Goal: Transaction & Acquisition: Subscribe to service/newsletter

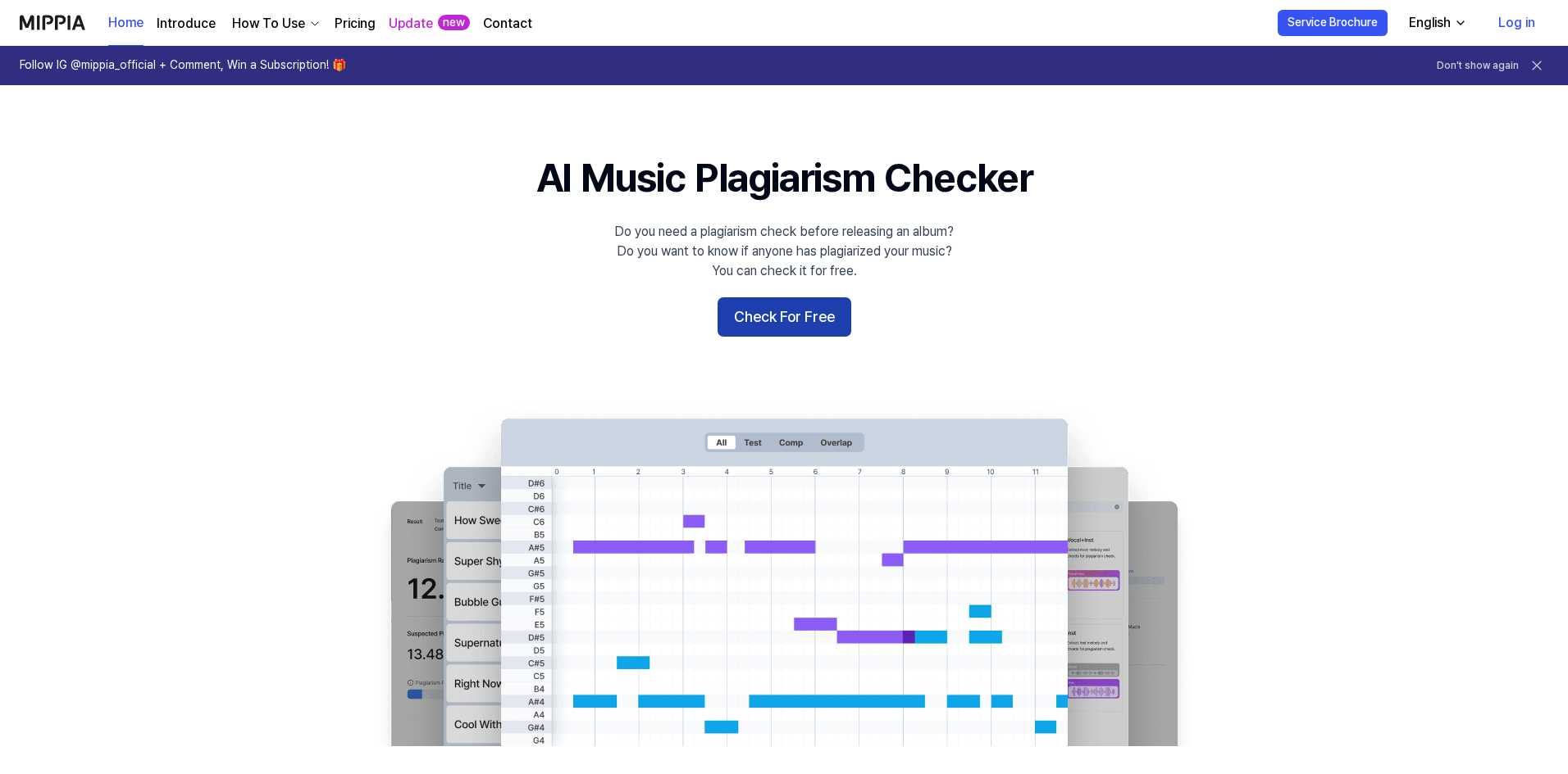
click at [785, 317] on button "Check For Free" at bounding box center [784, 317] width 134 height 39
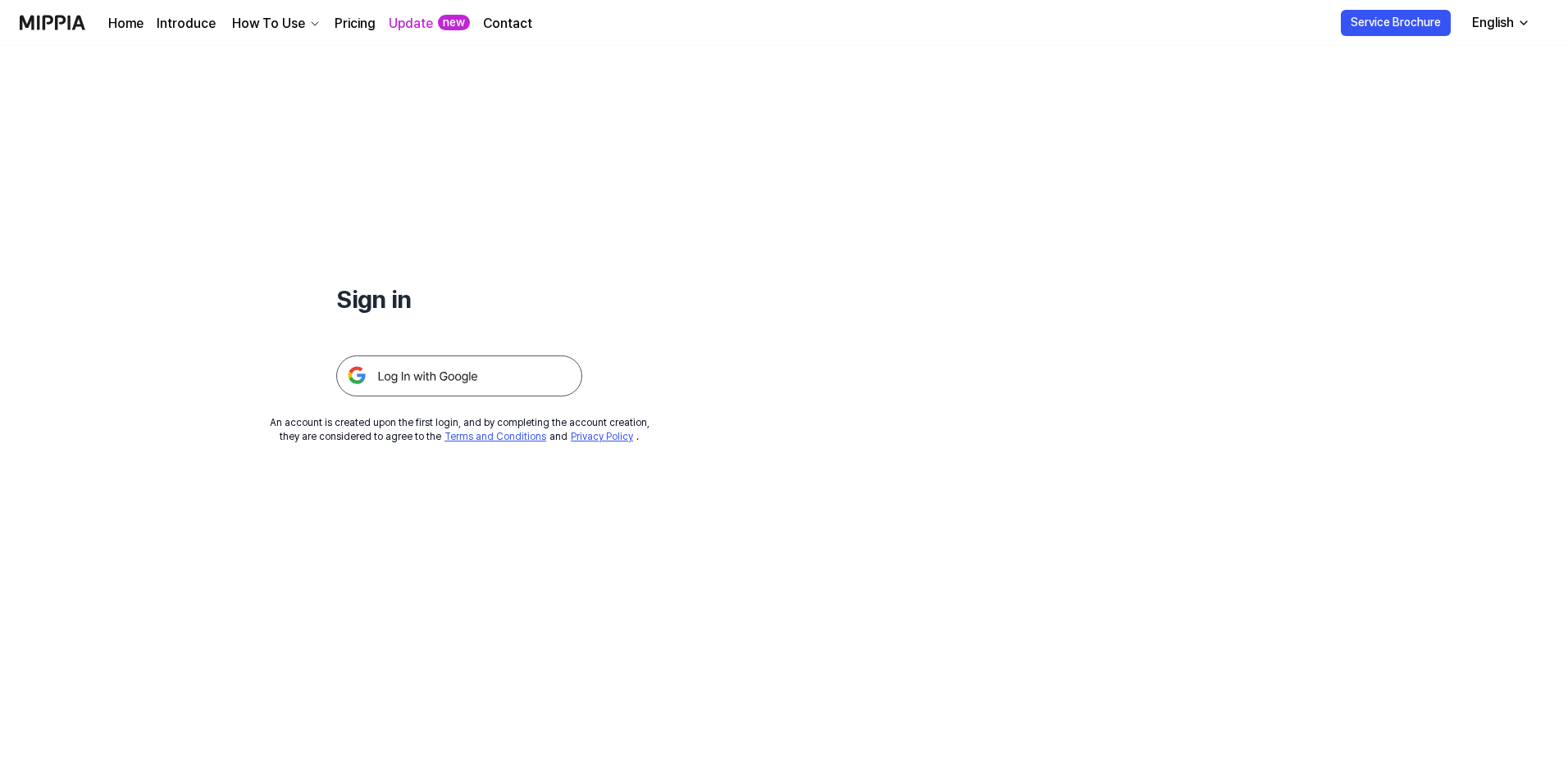
click at [424, 390] on img at bounding box center [459, 376] width 246 height 41
click at [421, 23] on link "Update" at bounding box center [411, 23] width 44 height 19
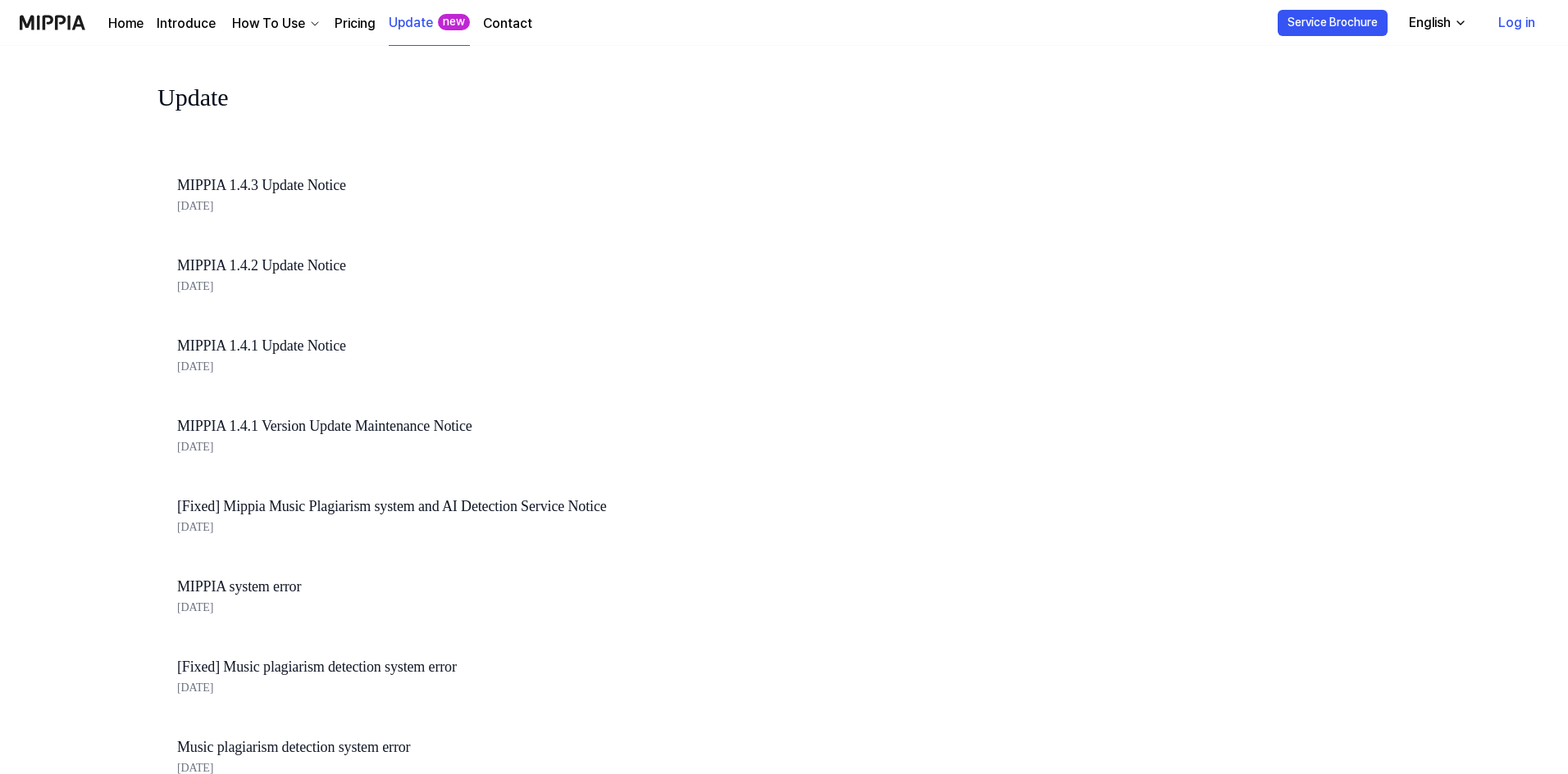
click at [118, 34] on div "Home Introduce How To Use Pricing Update new Contact" at bounding box center [319, 22] width 424 height 45
click at [117, 29] on link "Home" at bounding box center [125, 23] width 36 height 19
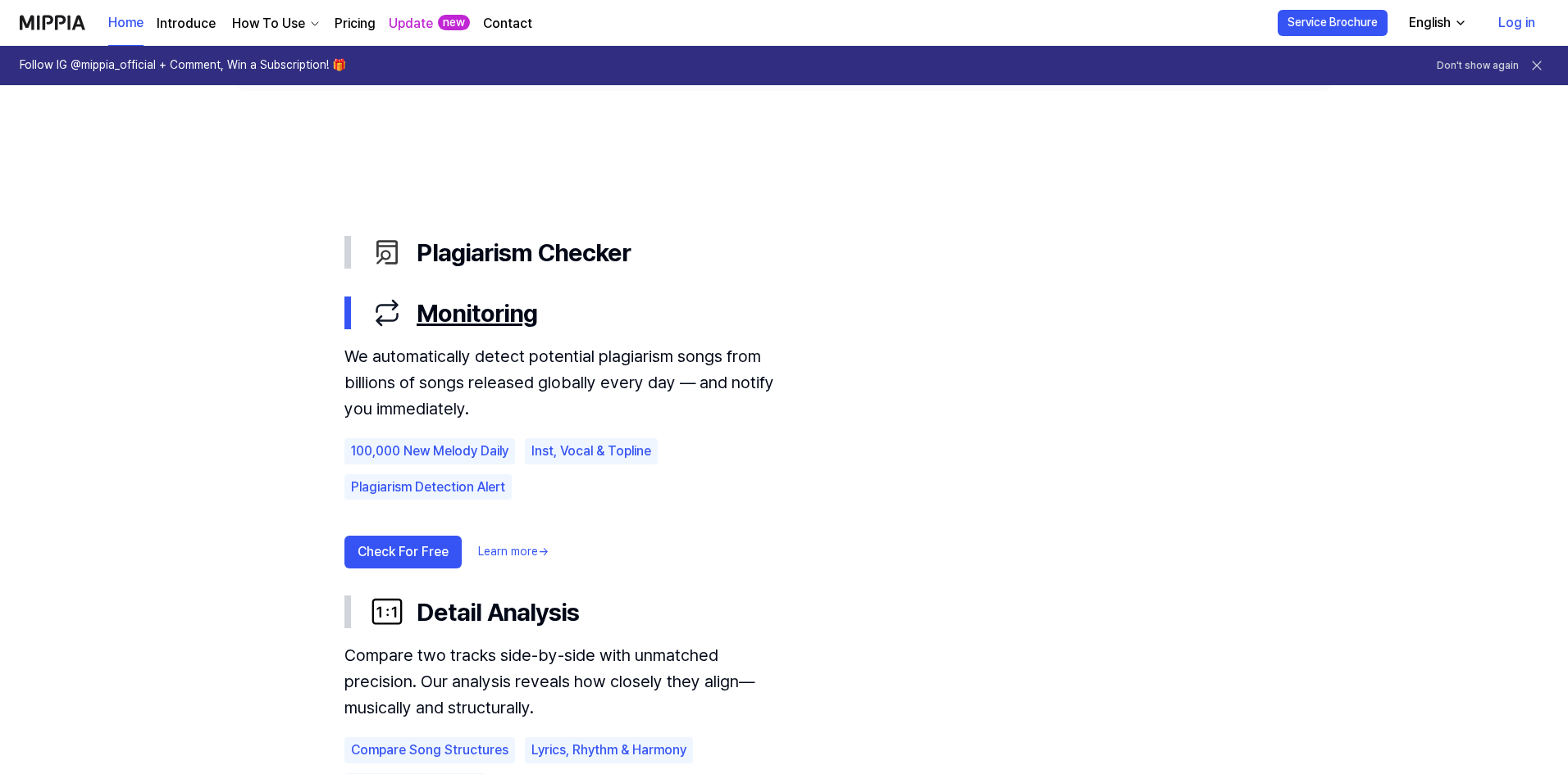
scroll to position [820, 0]
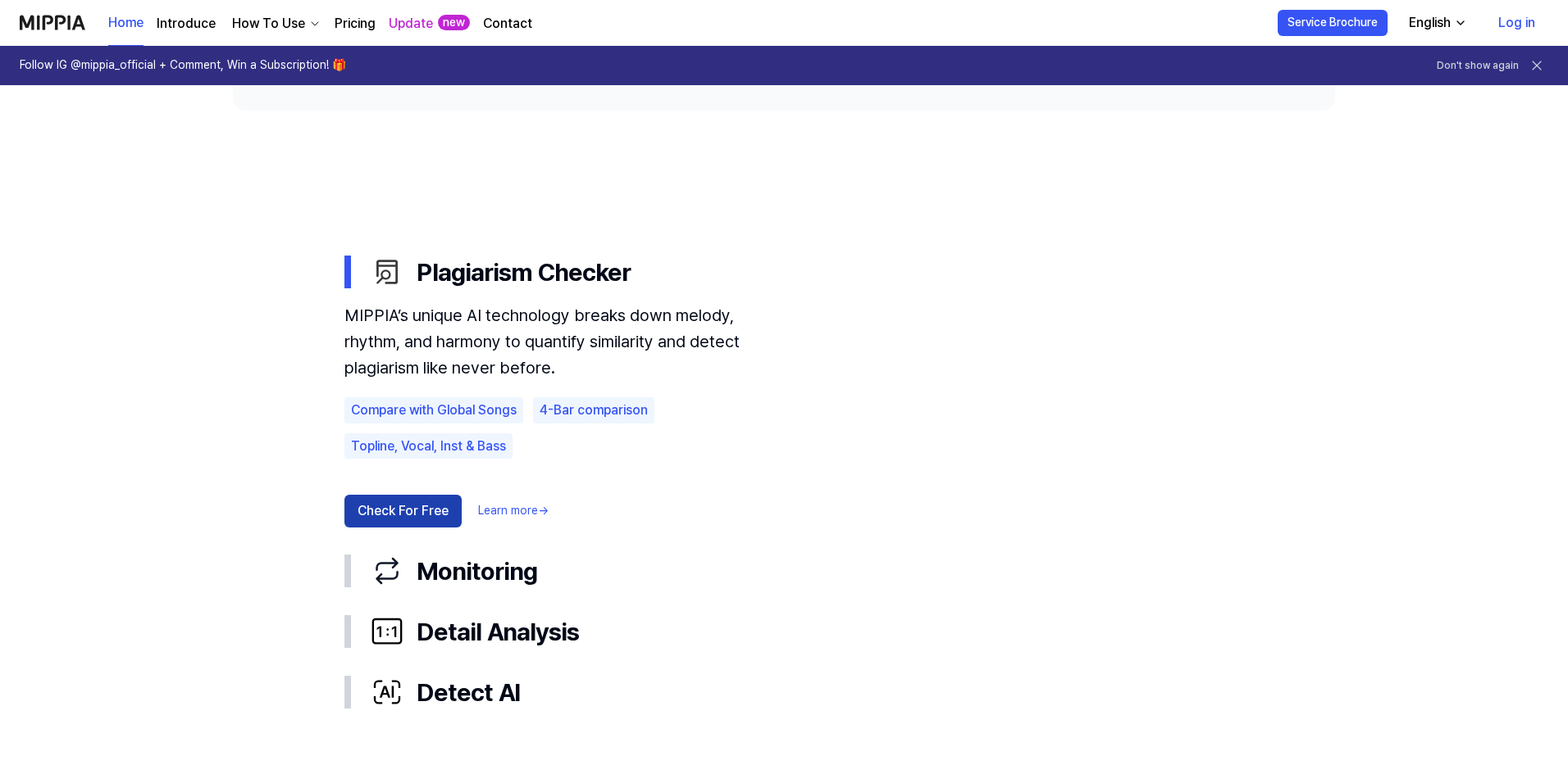
click at [423, 507] on button "Check For Free" at bounding box center [403, 511] width 117 height 33
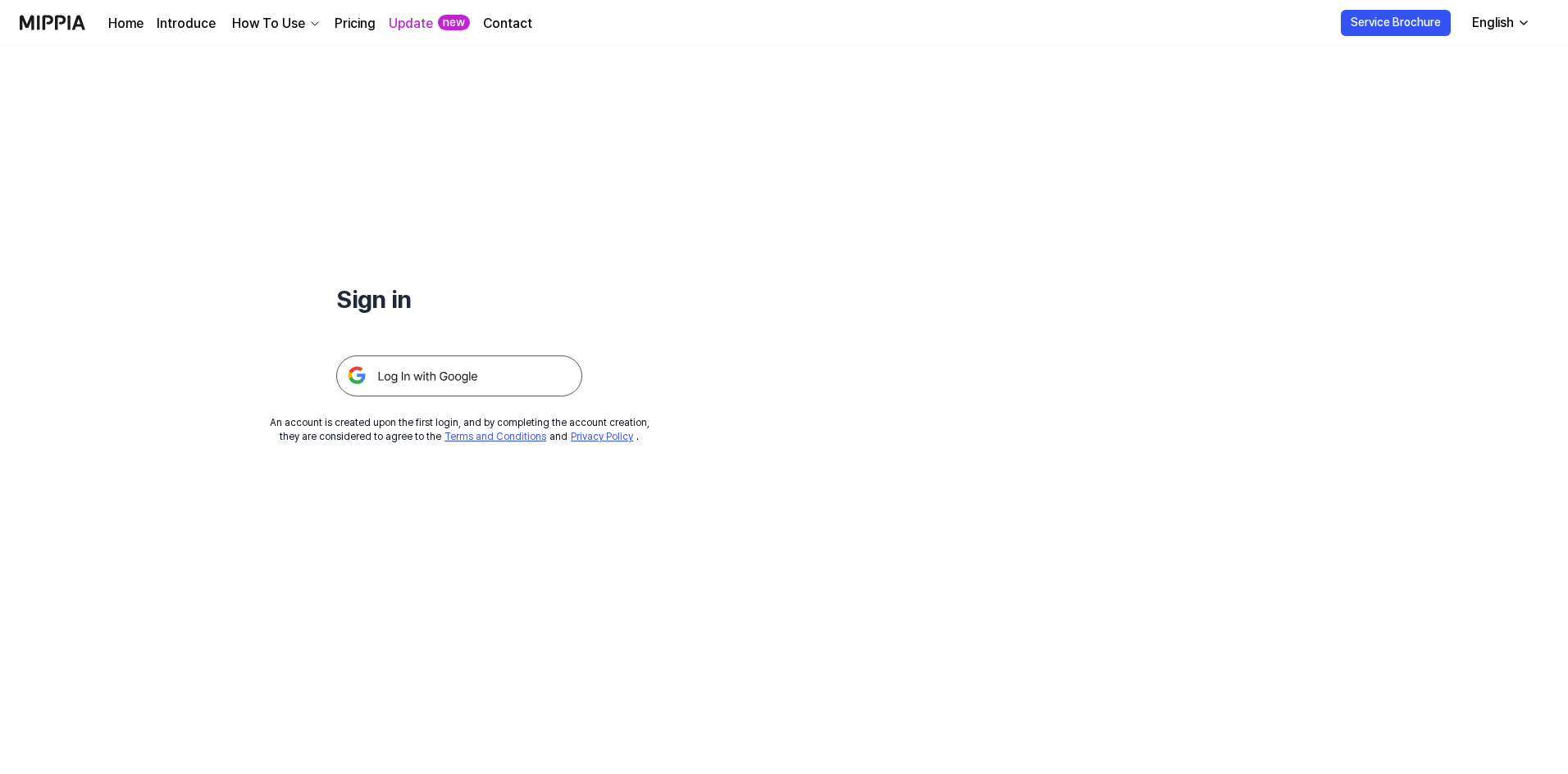
click at [419, 388] on img at bounding box center [459, 376] width 246 height 41
click at [300, 29] on div "How To Use" at bounding box center [268, 23] width 80 height 19
click at [348, 27] on link "Pricing" at bounding box center [354, 23] width 41 height 19
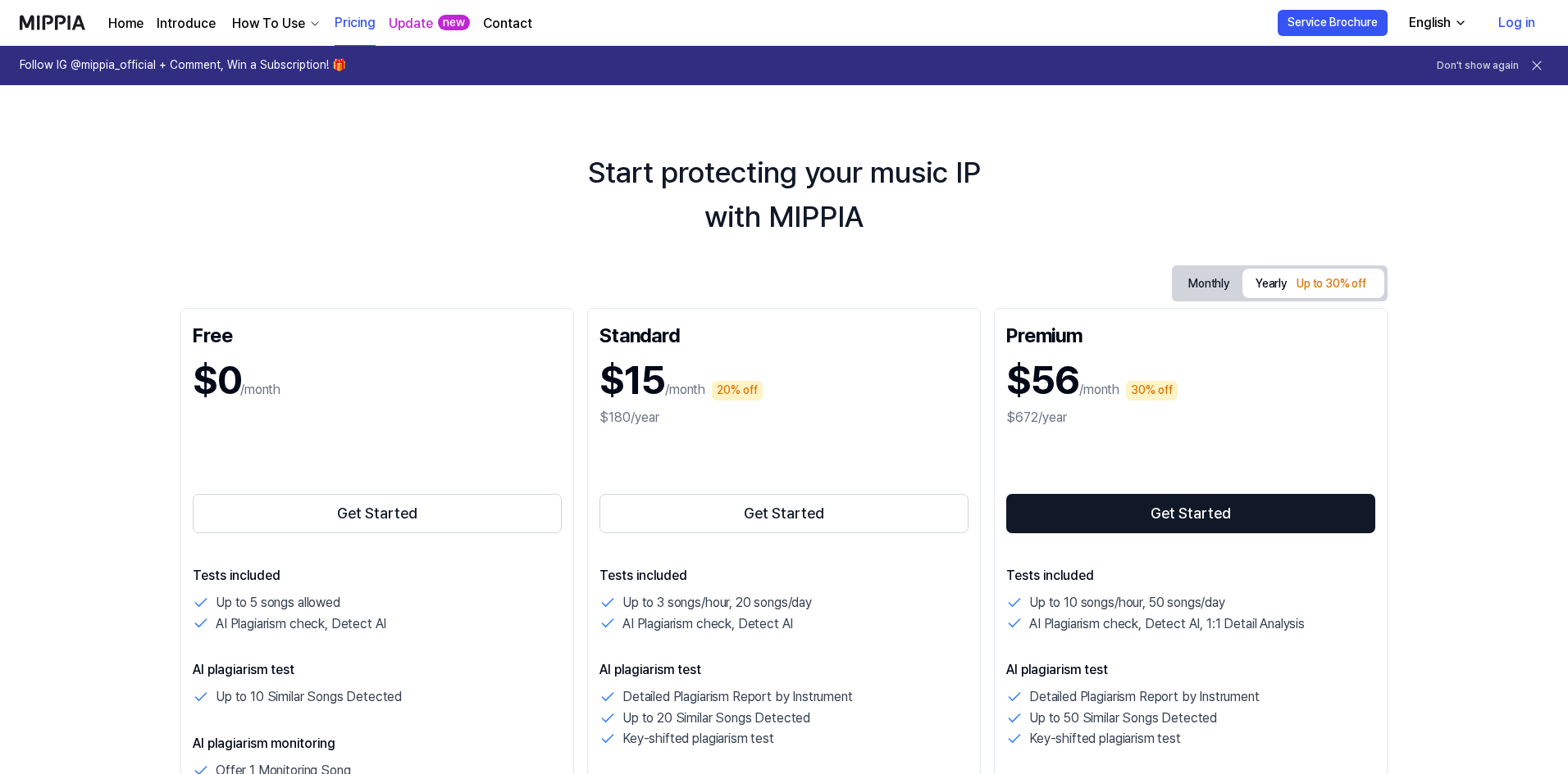
click at [1534, 67] on icon at bounding box center [1537, 66] width 16 height 16
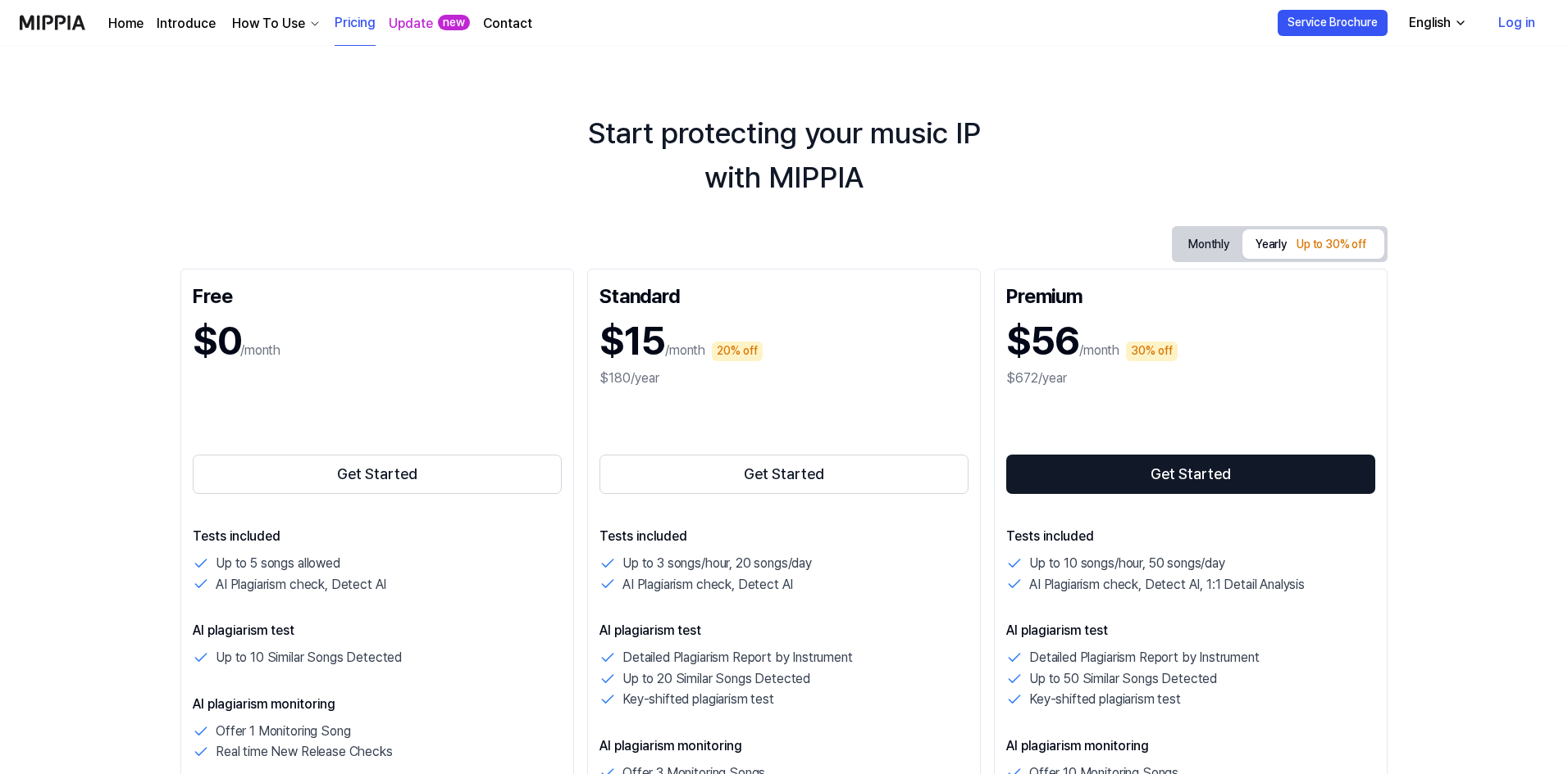
click at [1521, 27] on link "Log in" at bounding box center [1516, 23] width 63 height 46
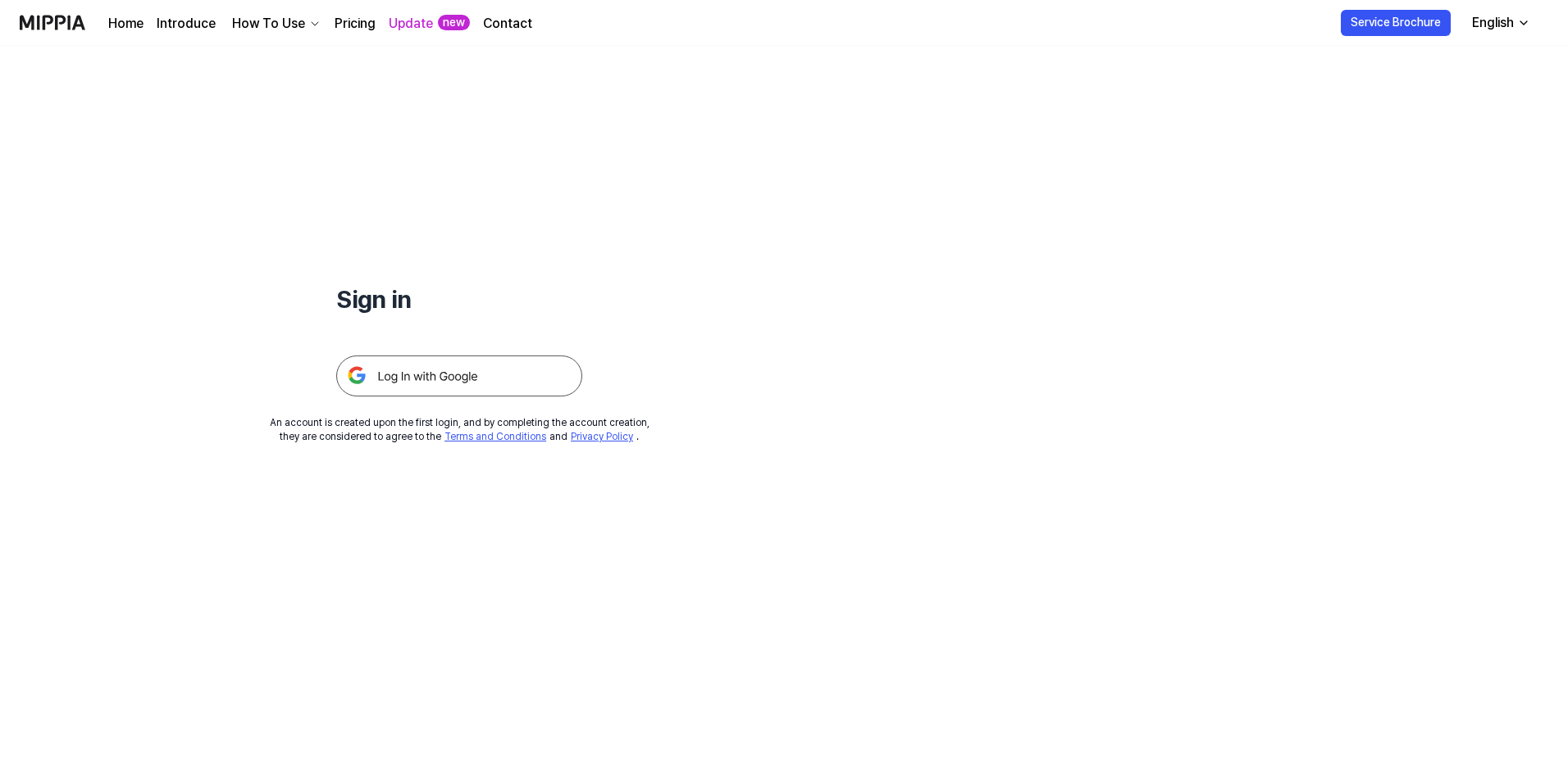
click at [513, 391] on img at bounding box center [459, 376] width 246 height 41
click at [1509, 31] on div "English" at bounding box center [1492, 22] width 49 height 19
click at [1434, 98] on link "한국어" at bounding box center [1454, 99] width 157 height 33
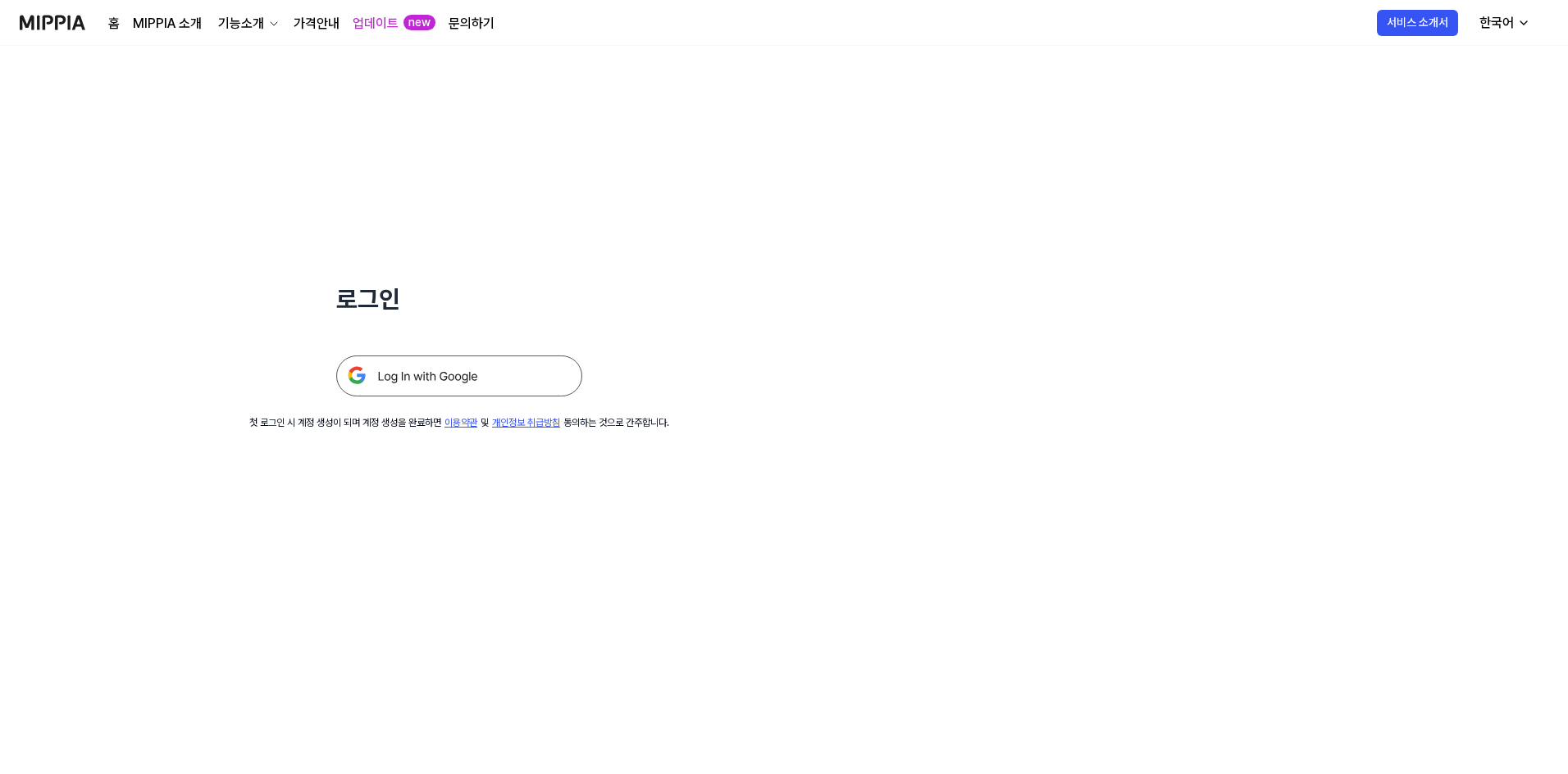
click at [476, 383] on img at bounding box center [459, 376] width 246 height 41
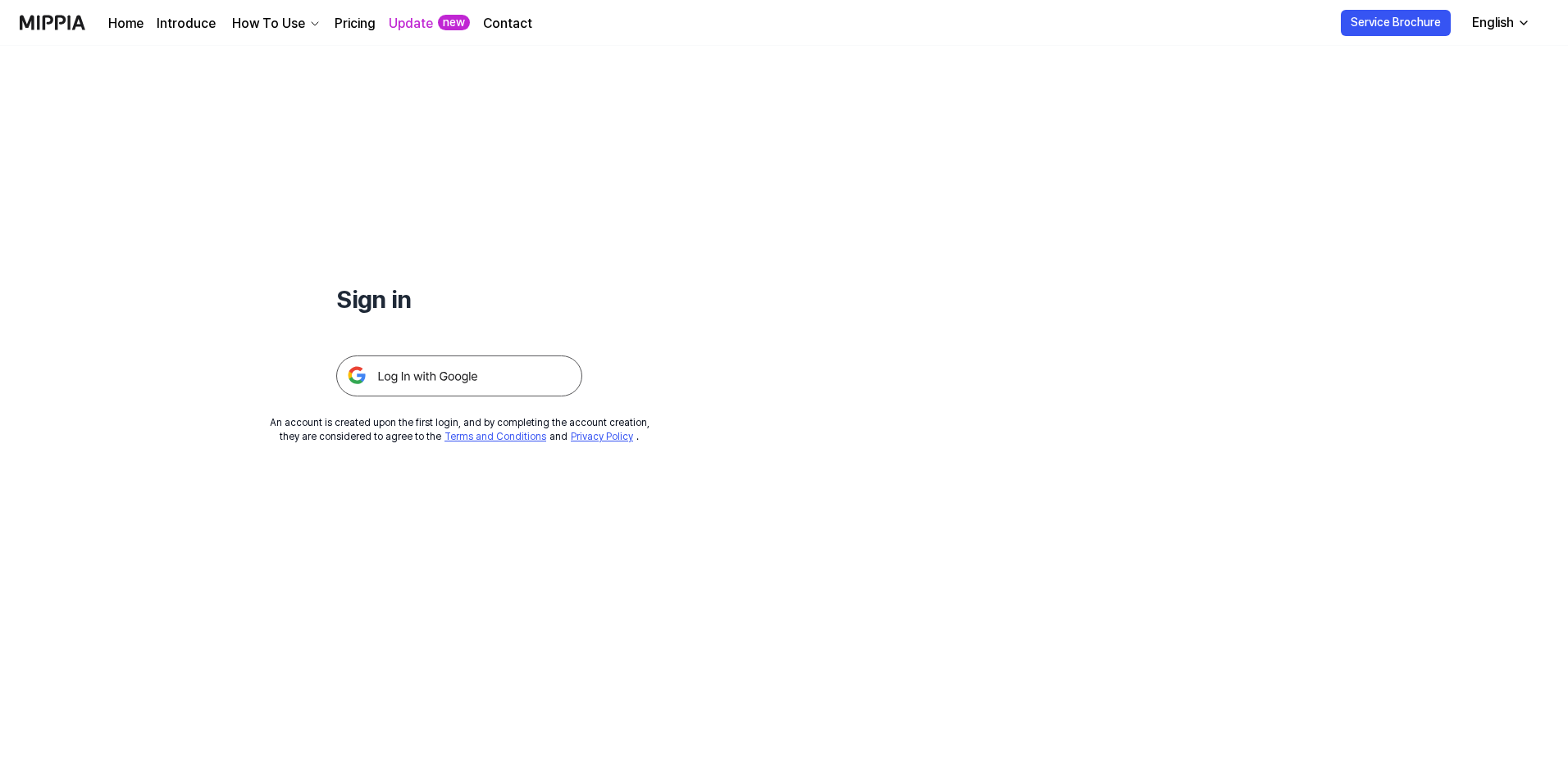
click at [1491, 20] on div "English" at bounding box center [1492, 22] width 49 height 19
click at [873, 120] on div "Sign in An account is created upon the first login, and by completing the accou…" at bounding box center [459, 244] width 918 height 398
click at [494, 23] on link "Contact" at bounding box center [508, 23] width 49 height 19
click at [58, 15] on img at bounding box center [52, 22] width 66 height 45
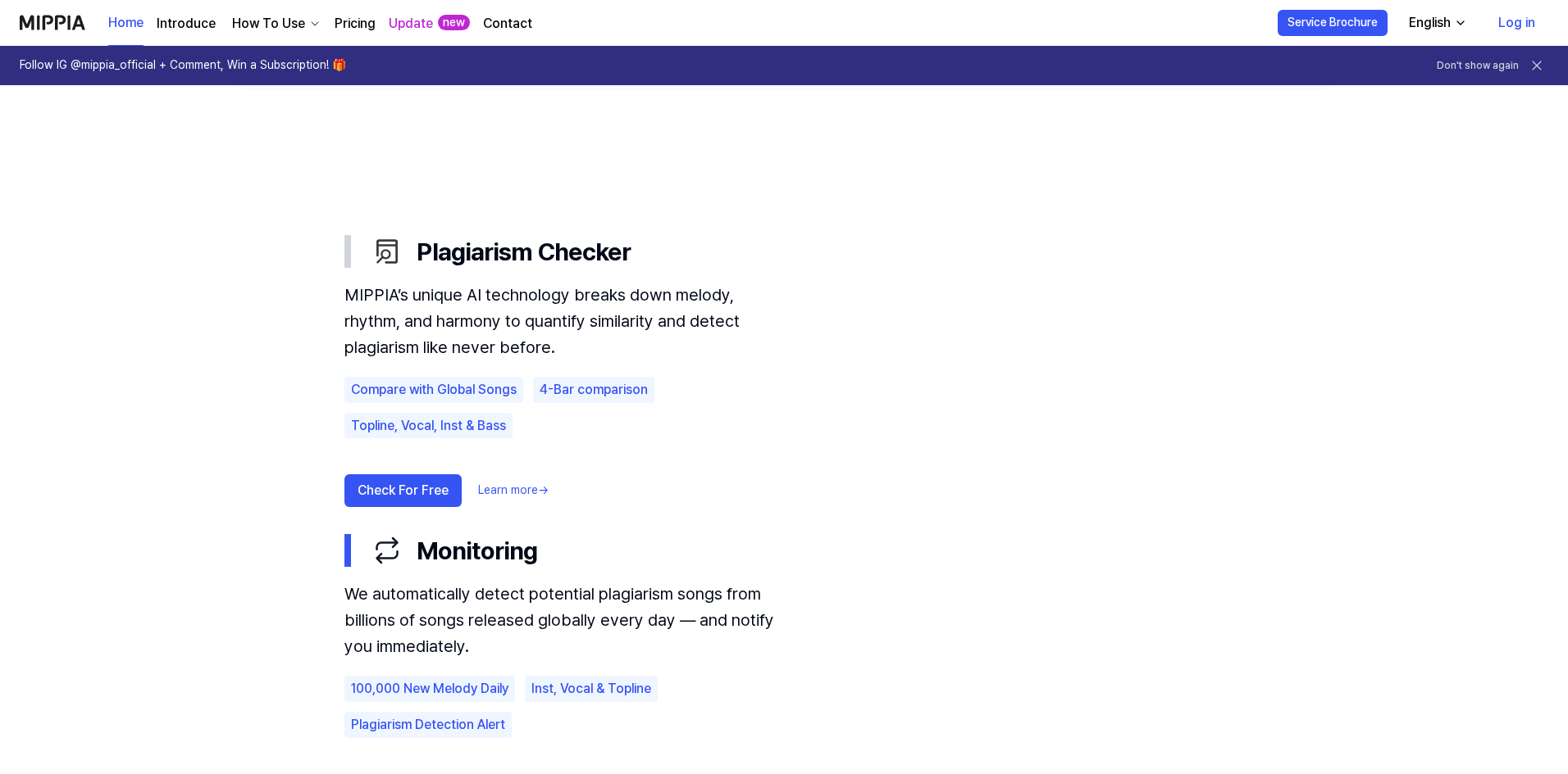
scroll to position [901, 0]
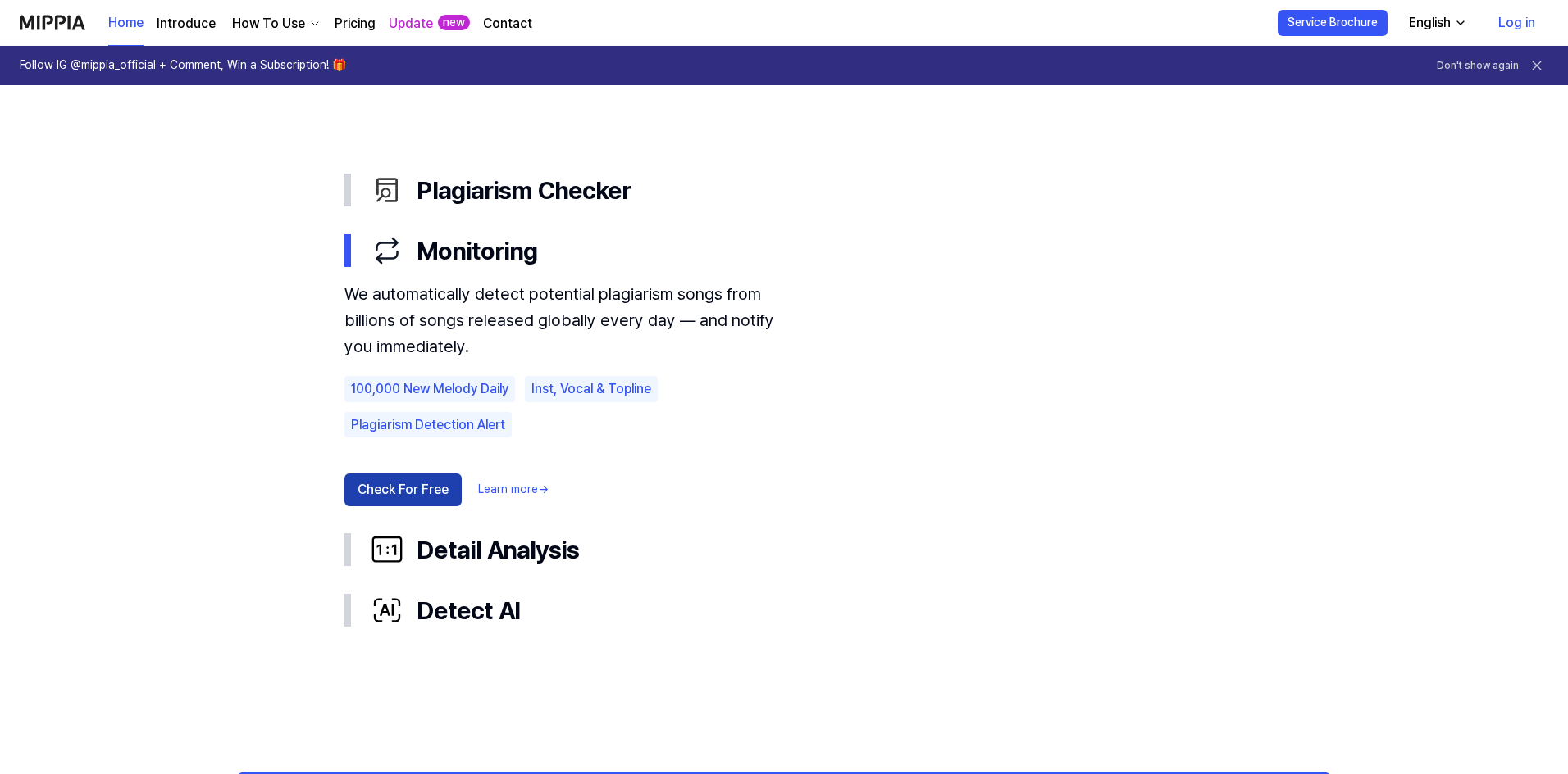
click at [404, 491] on button "Check For Free" at bounding box center [403, 490] width 117 height 33
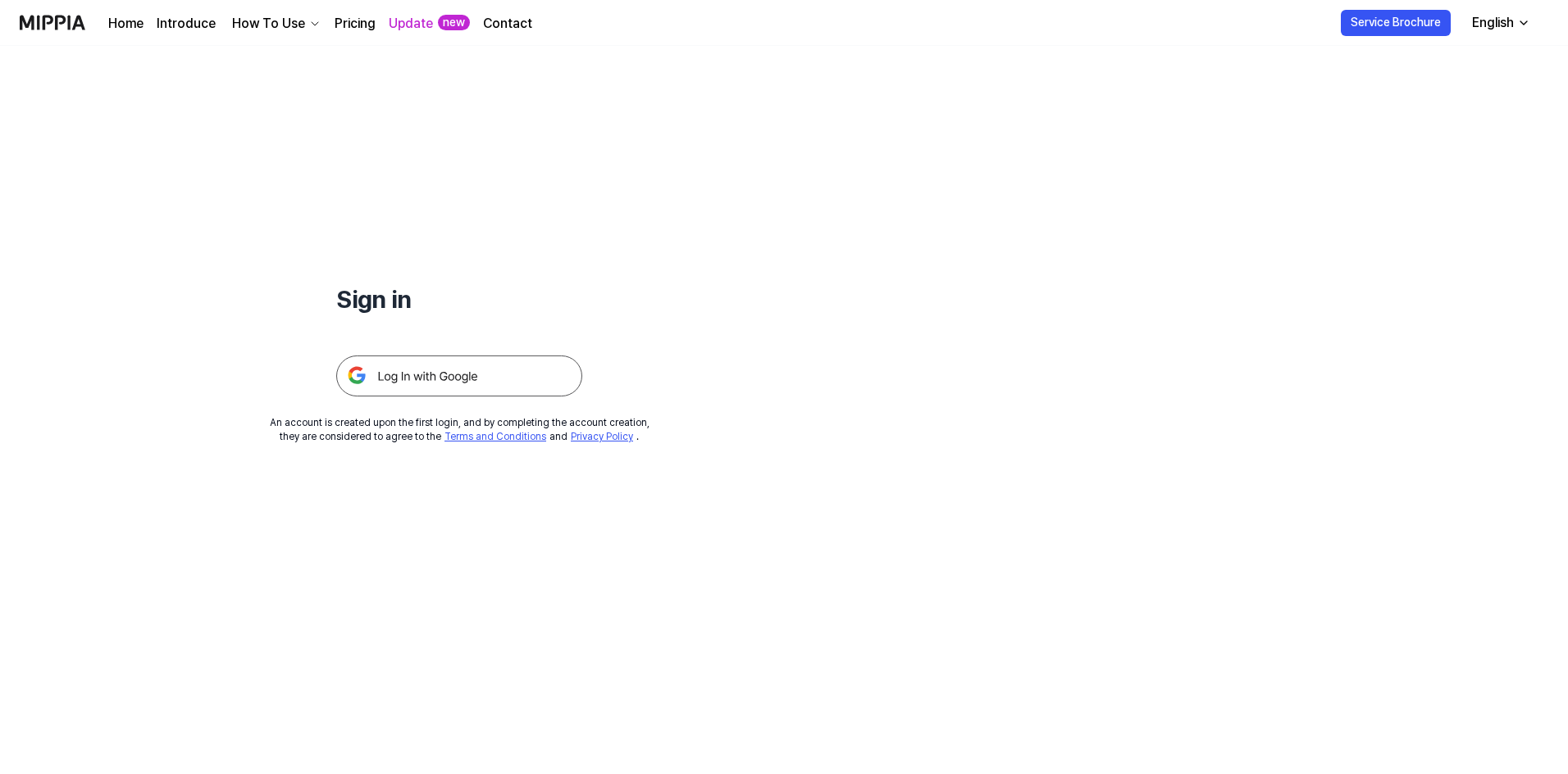
click at [472, 382] on img at bounding box center [459, 376] width 246 height 41
click at [339, 25] on link "Pricing" at bounding box center [354, 23] width 41 height 19
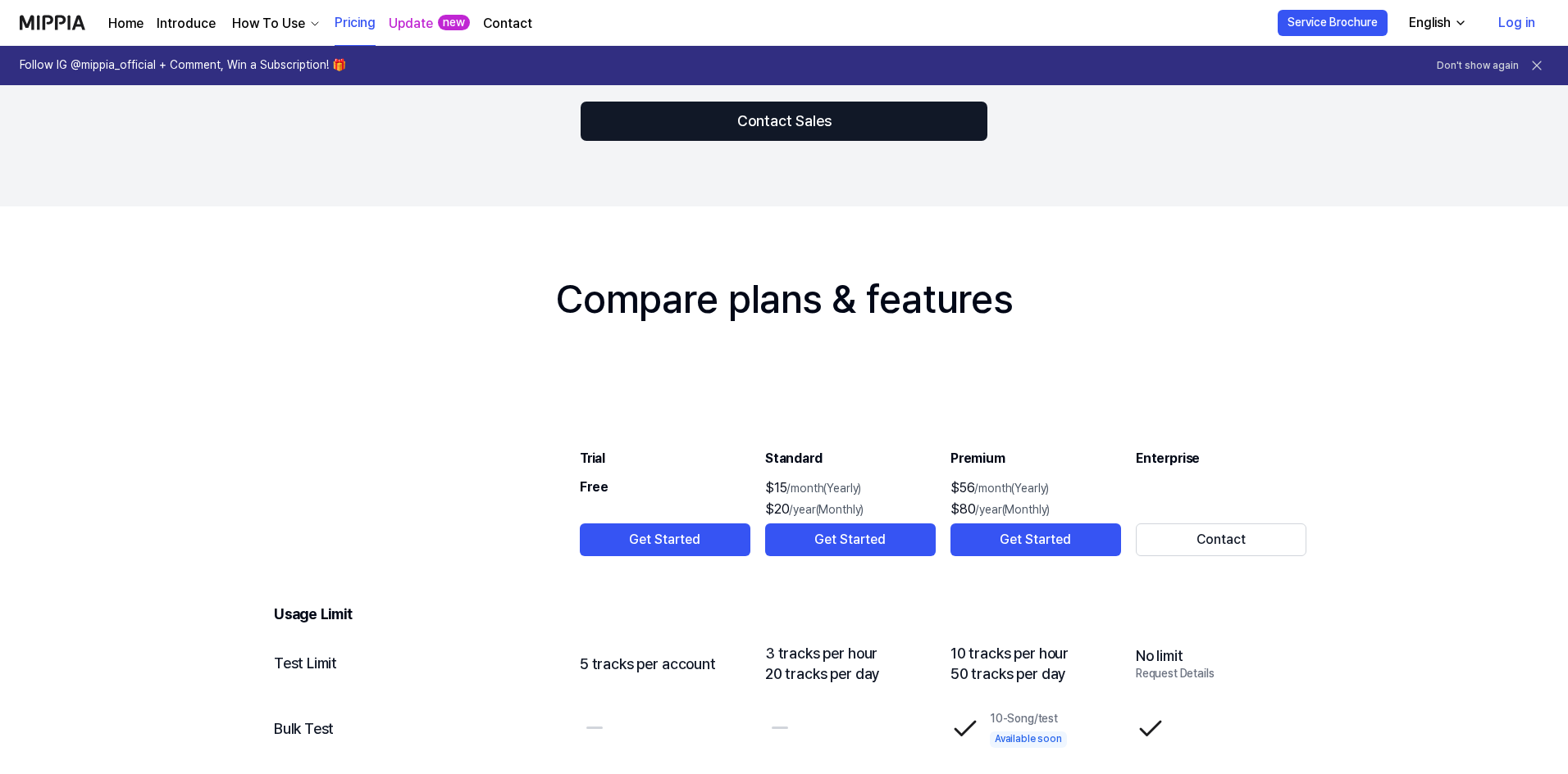
scroll to position [1397, 0]
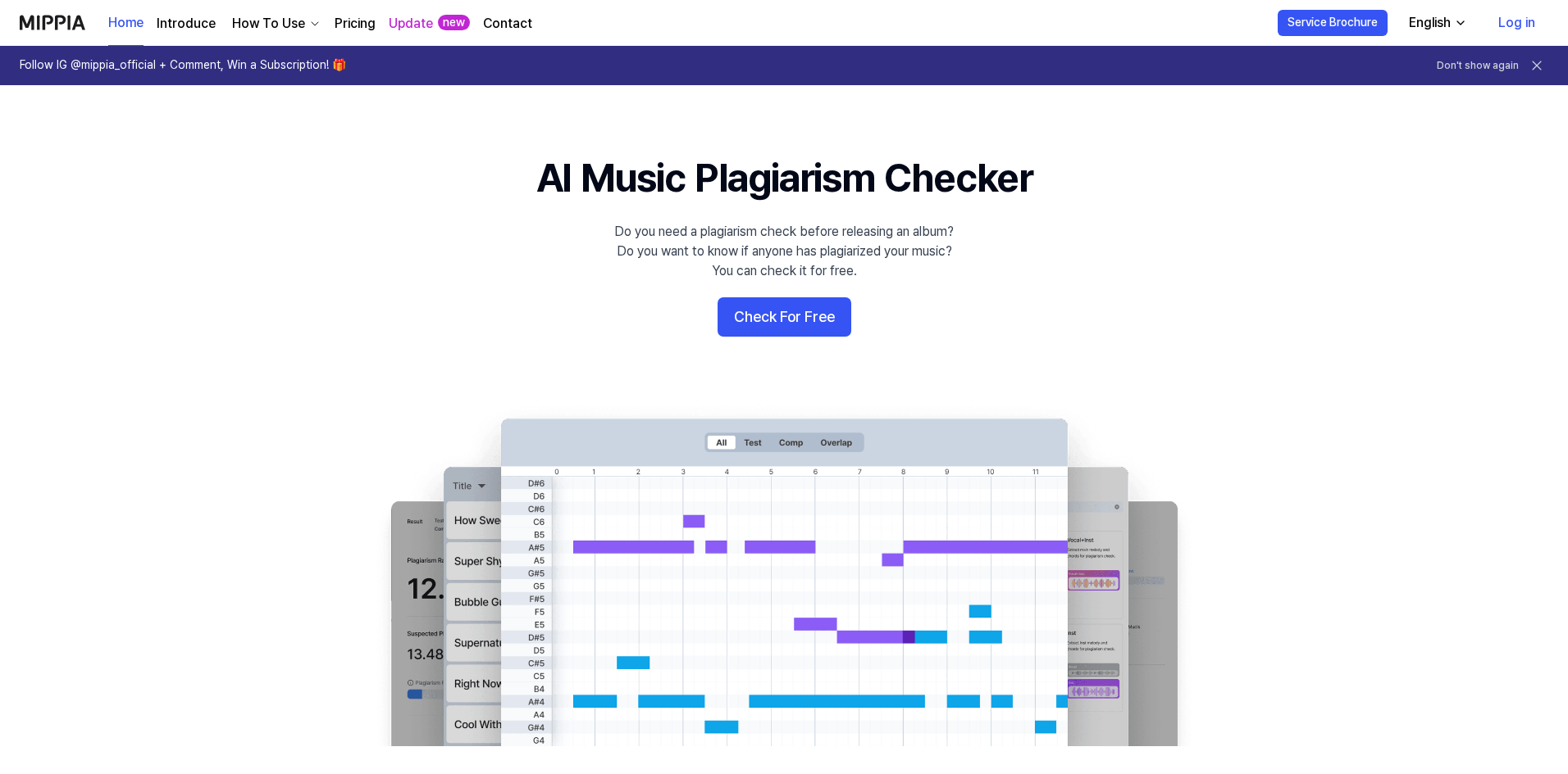
click at [1538, 69] on icon at bounding box center [1537, 66] width 16 height 16
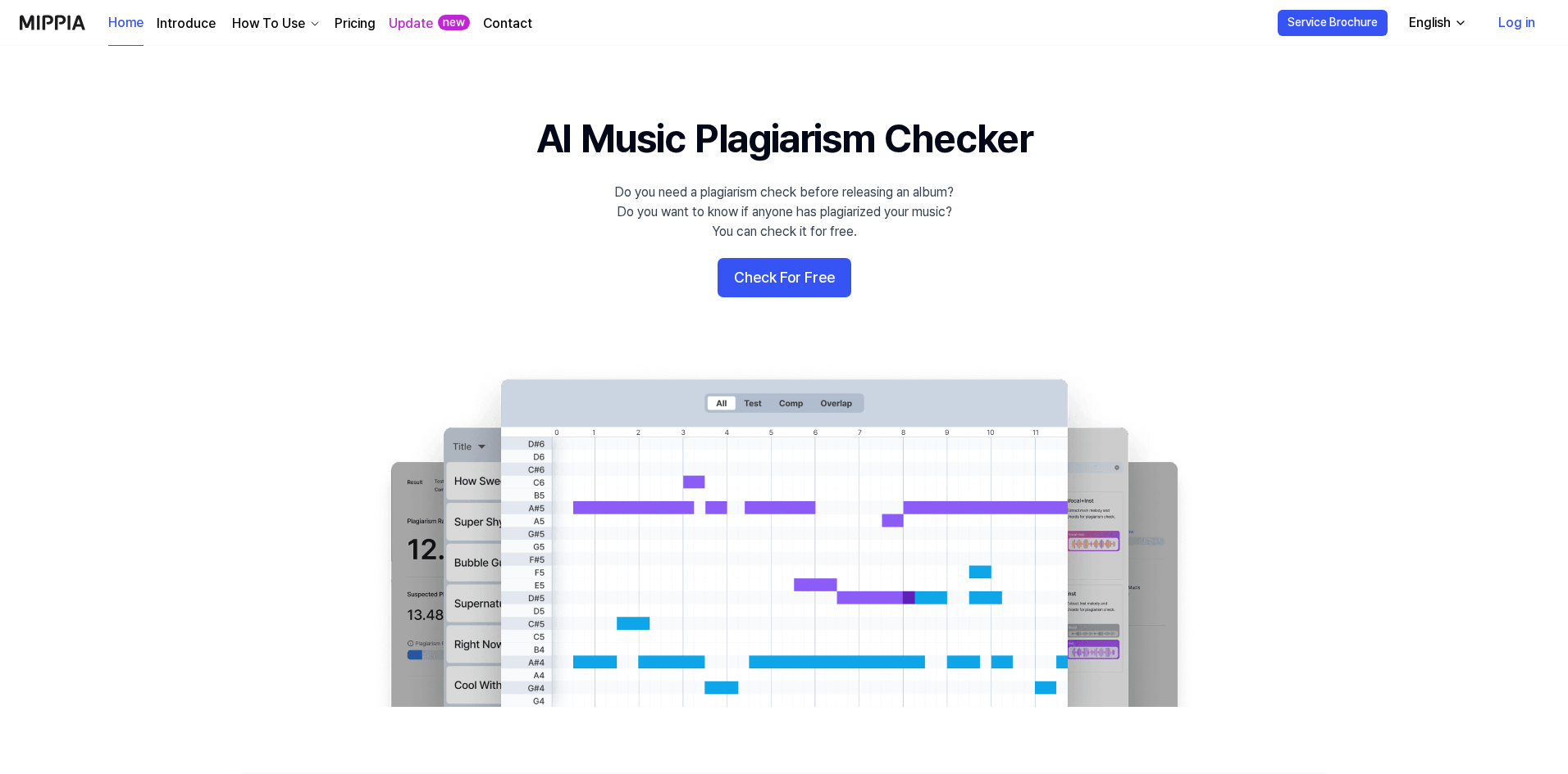
click at [1520, 24] on link "Log in" at bounding box center [1516, 23] width 63 height 46
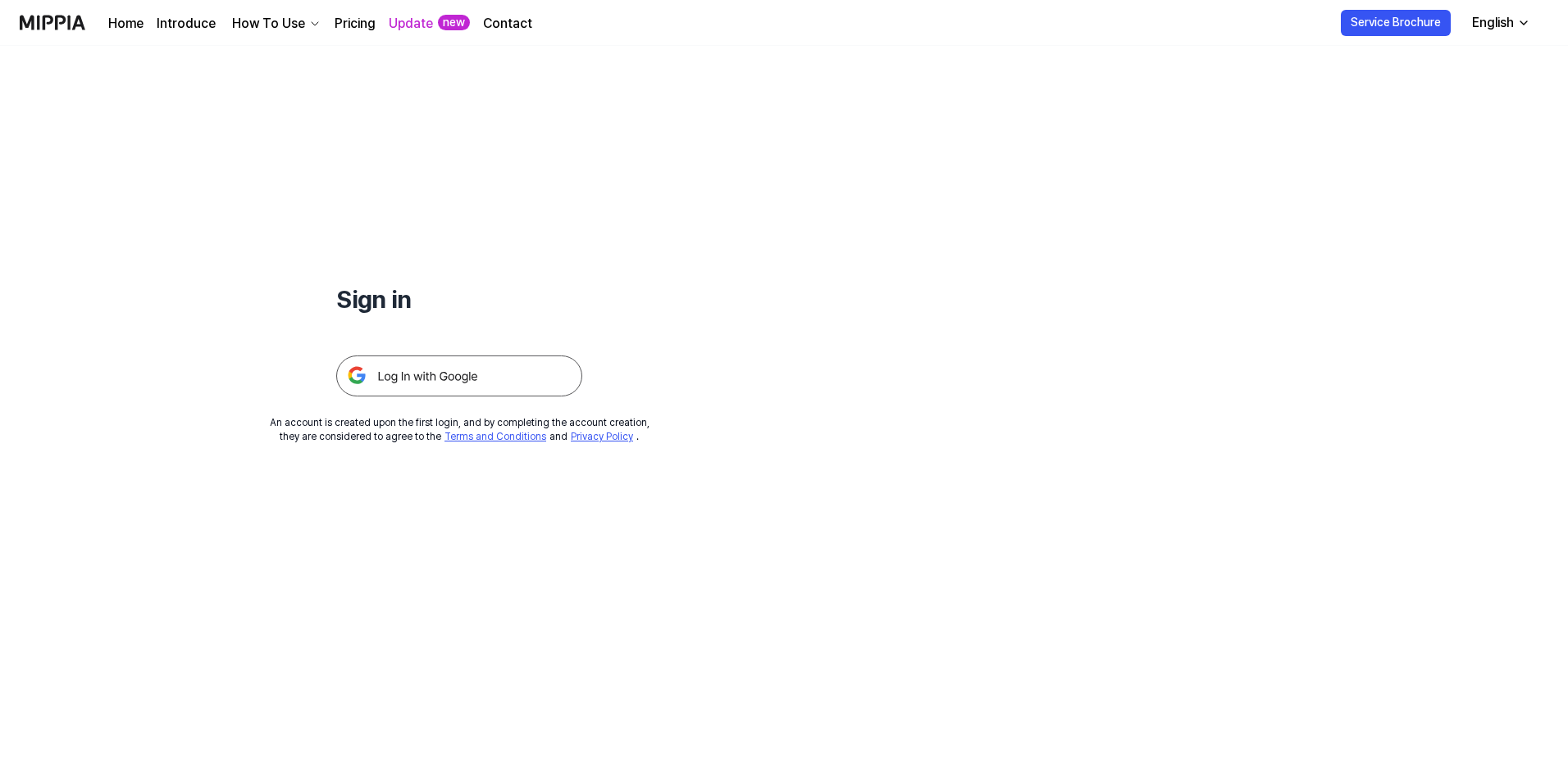
click at [452, 382] on img at bounding box center [459, 376] width 246 height 41
